Goal: Task Accomplishment & Management: Manage account settings

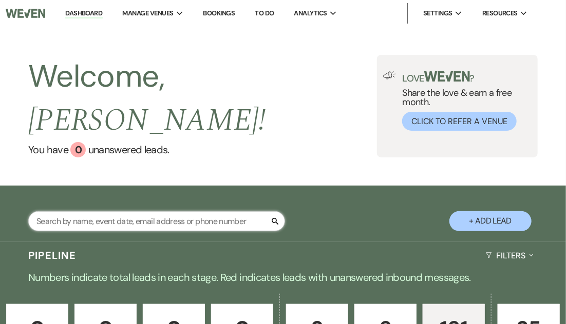
click at [187, 212] on input "text" at bounding box center [156, 222] width 257 height 20
type input "smother"
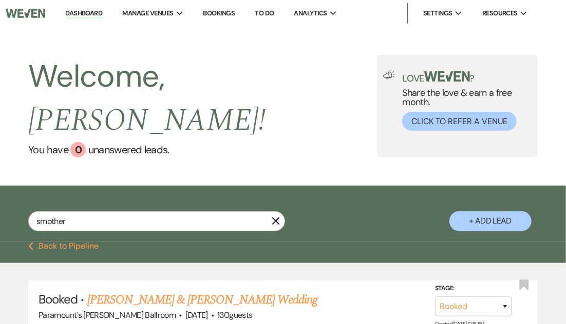
click at [197, 291] on link "[PERSON_NAME] & [PERSON_NAME] Wedding" at bounding box center [202, 300] width 230 height 18
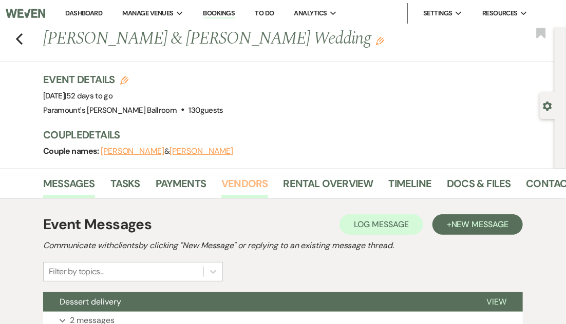
click at [234, 181] on link "Vendors" at bounding box center [244, 187] width 46 height 23
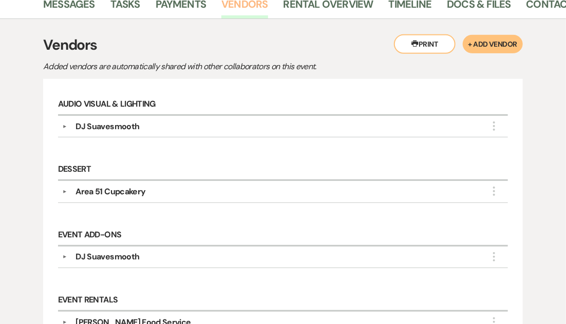
scroll to position [205, 0]
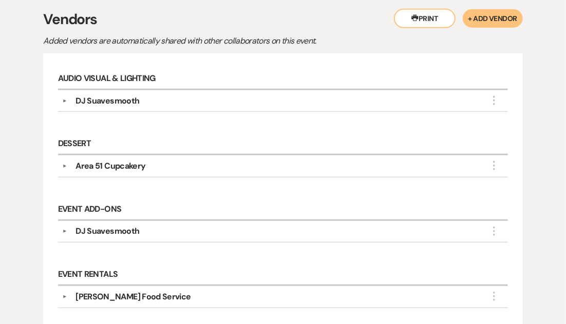
click at [65, 166] on button "▼" at bounding box center [65, 166] width 12 height 5
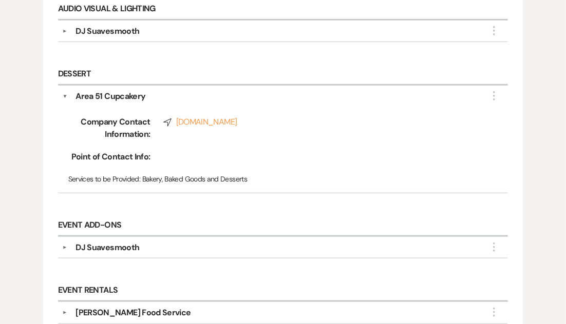
scroll to position [254, 0]
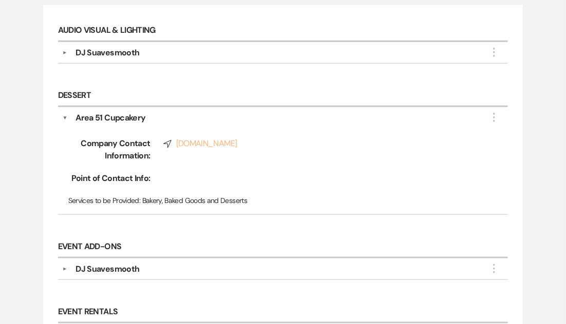
click at [223, 141] on link "Compass [DOMAIN_NAME]" at bounding box center [321, 144] width 317 height 12
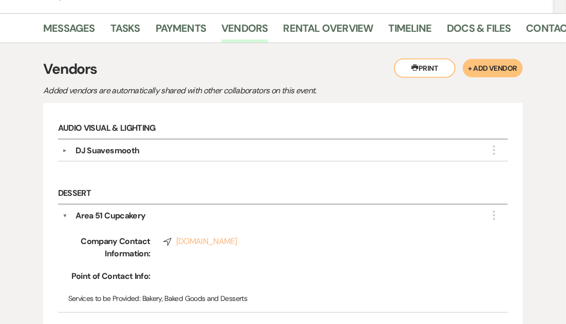
scroll to position [48, 0]
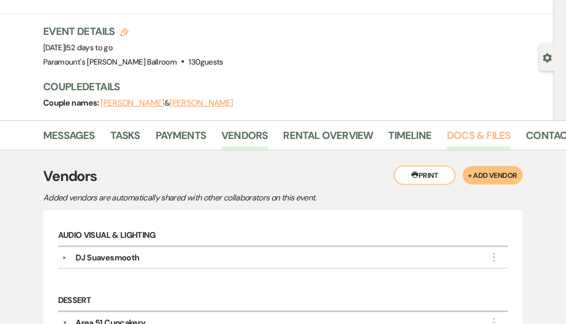
click at [486, 133] on link "Docs & Files" at bounding box center [479, 138] width 64 height 23
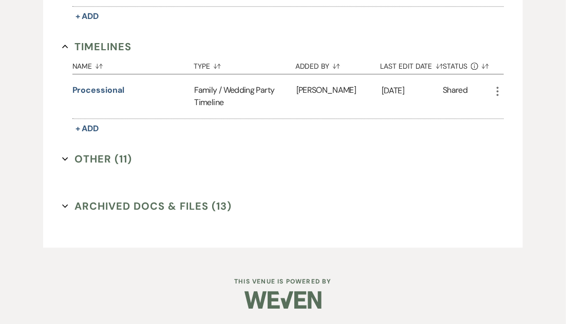
scroll to position [1118, 0]
click at [84, 156] on button "Other (11) Expand" at bounding box center [97, 158] width 70 height 15
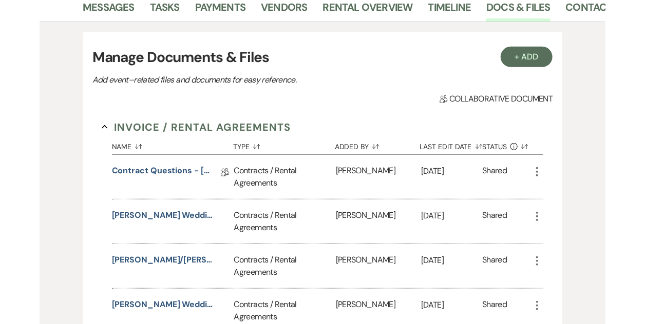
scroll to position [103, 0]
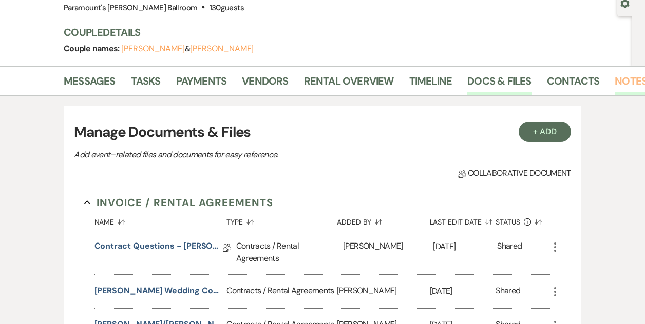
click at [565, 80] on link "Notes" at bounding box center [631, 84] width 32 height 23
